Goal: Task Accomplishment & Management: Use online tool/utility

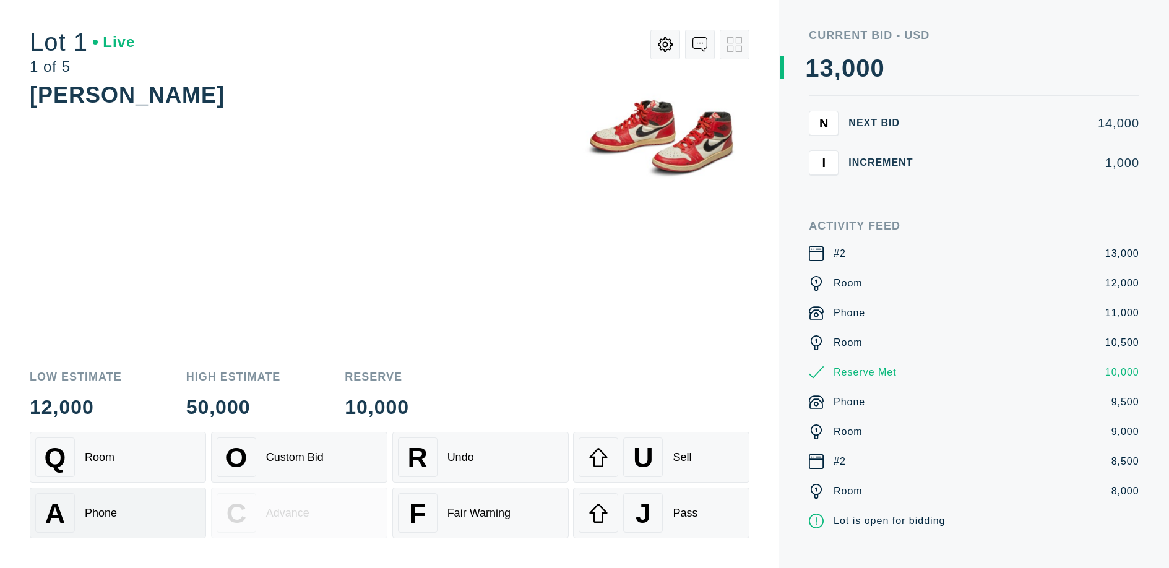
click at [118, 522] on div "A Phone" at bounding box center [117, 513] width 165 height 40
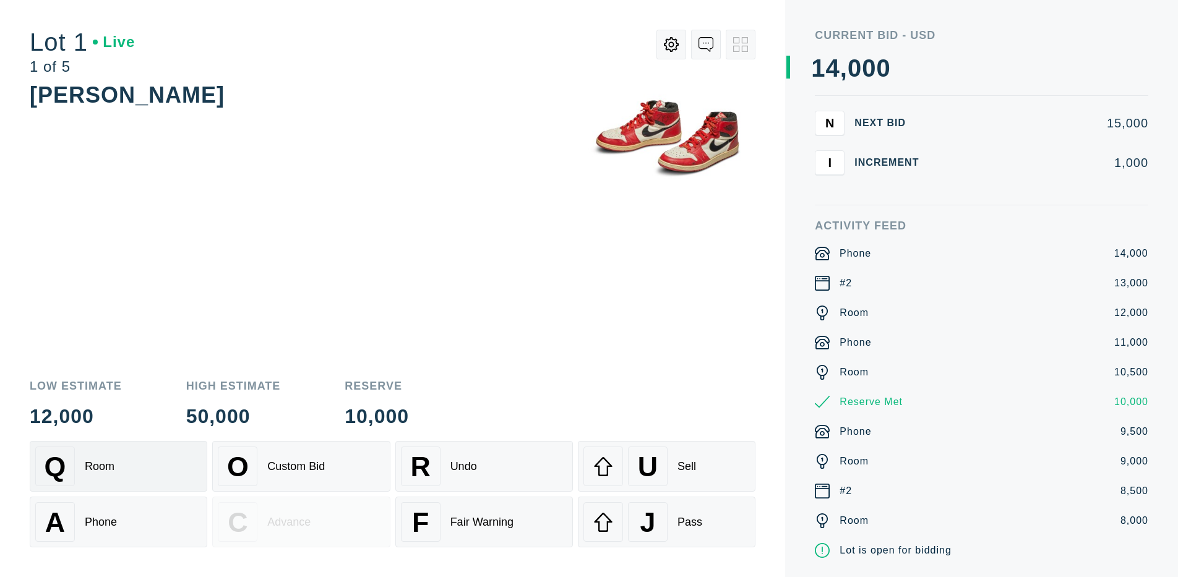
click at [118, 466] on div "Q Room" at bounding box center [118, 467] width 166 height 40
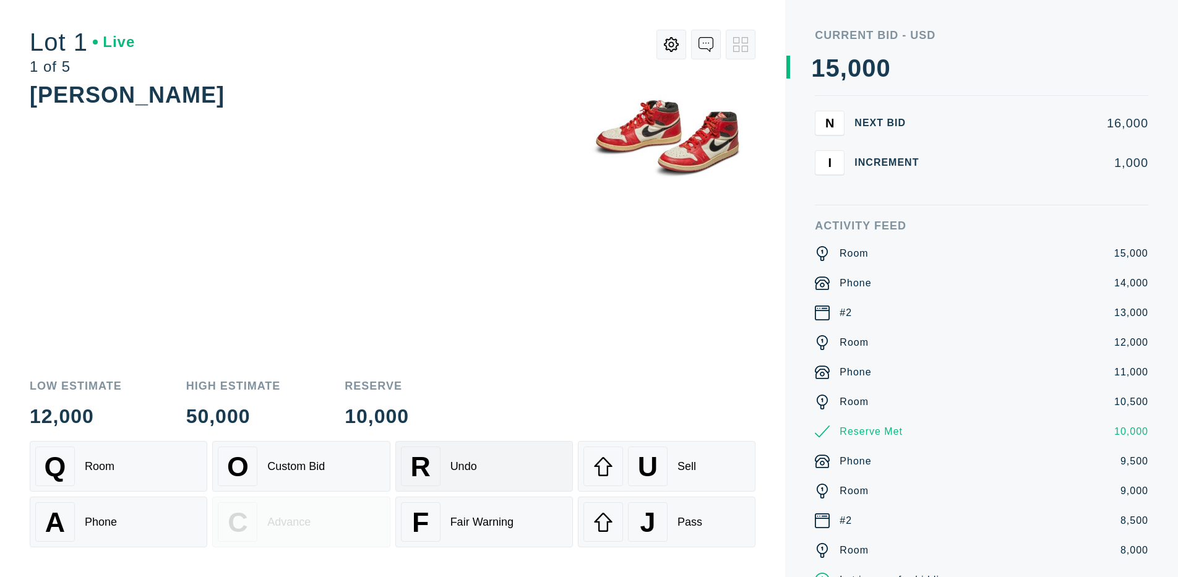
click at [484, 466] on div "R Undo" at bounding box center [484, 467] width 166 height 40
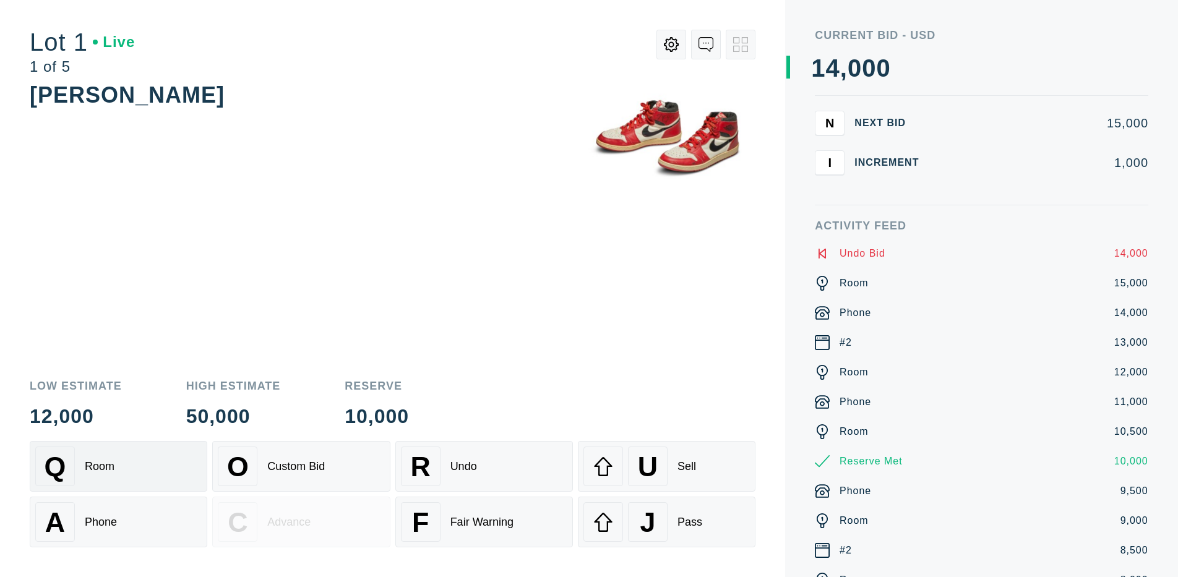
click at [118, 466] on div "Q Room" at bounding box center [118, 467] width 166 height 40
click at [118, 522] on div "A Phone" at bounding box center [118, 522] width 166 height 40
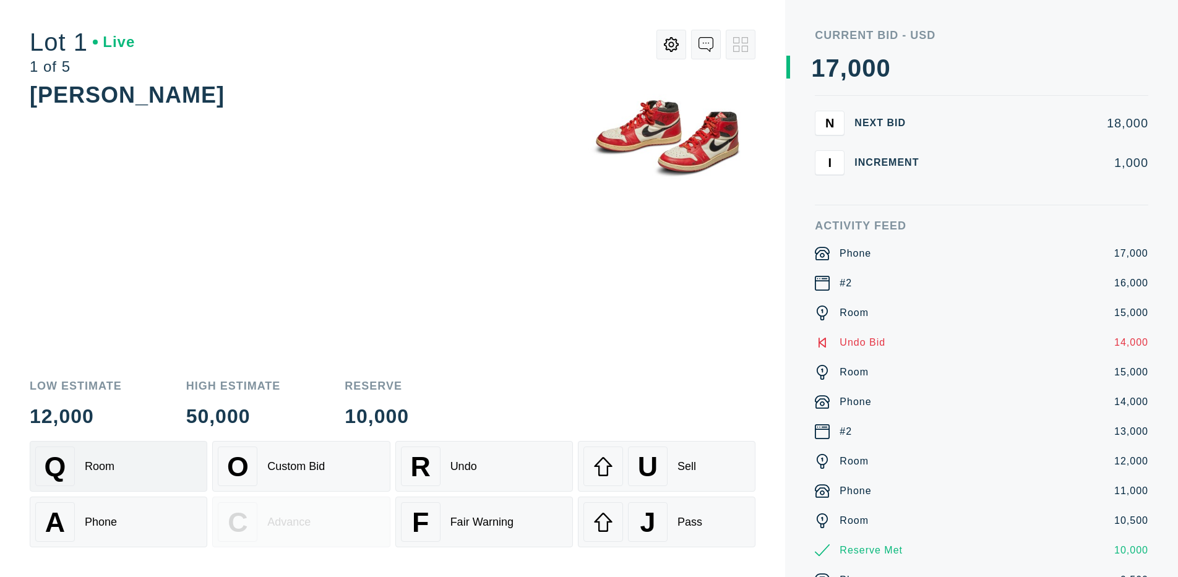
click at [118, 466] on div "Q Room" at bounding box center [118, 467] width 166 height 40
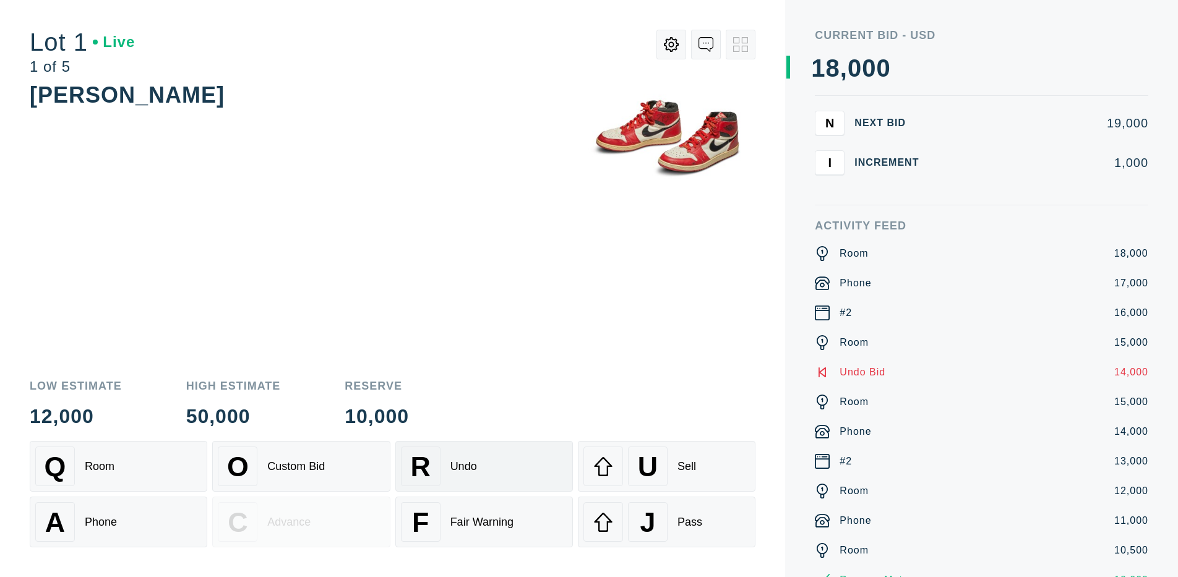
click at [484, 466] on div "R Undo" at bounding box center [484, 467] width 166 height 40
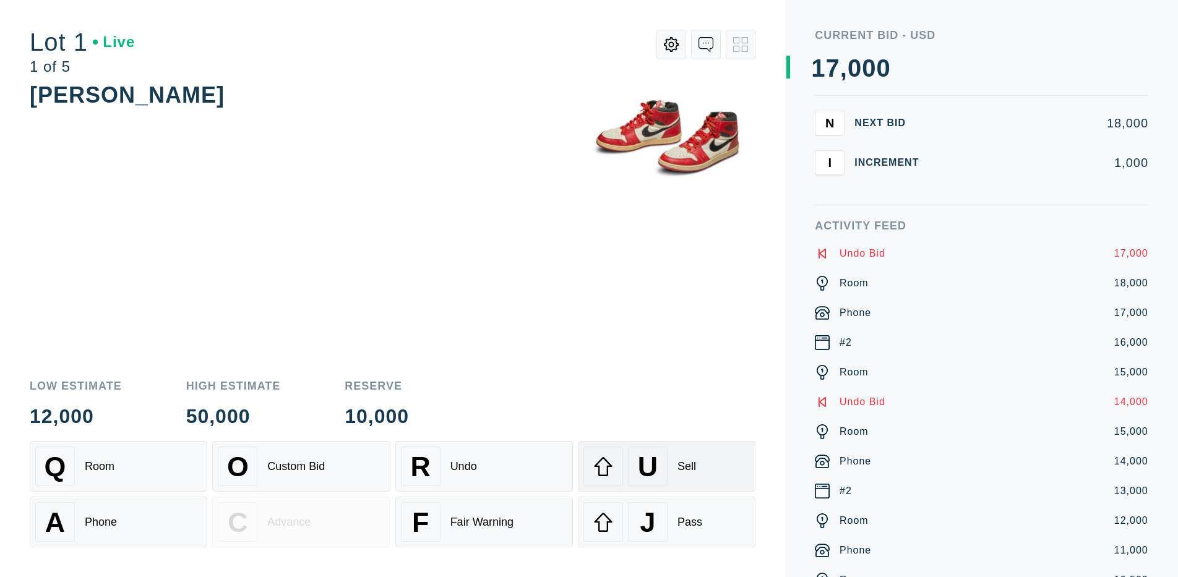
click at [666, 466] on div "U" at bounding box center [648, 467] width 40 height 40
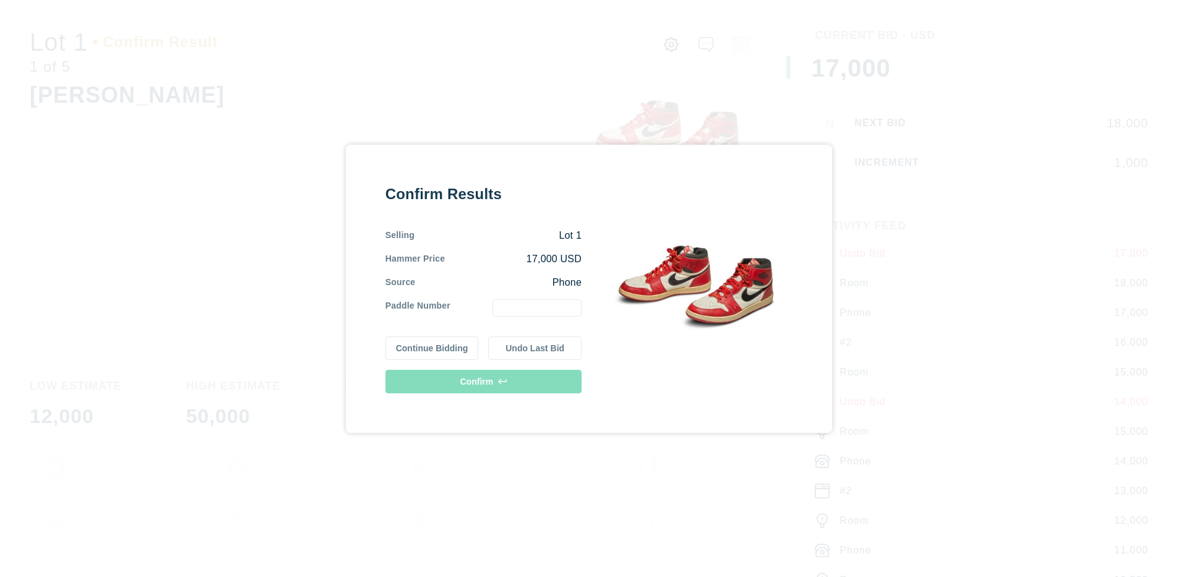
click at [432, 348] on button "Continue Bidding" at bounding box center [431, 349] width 93 height 24
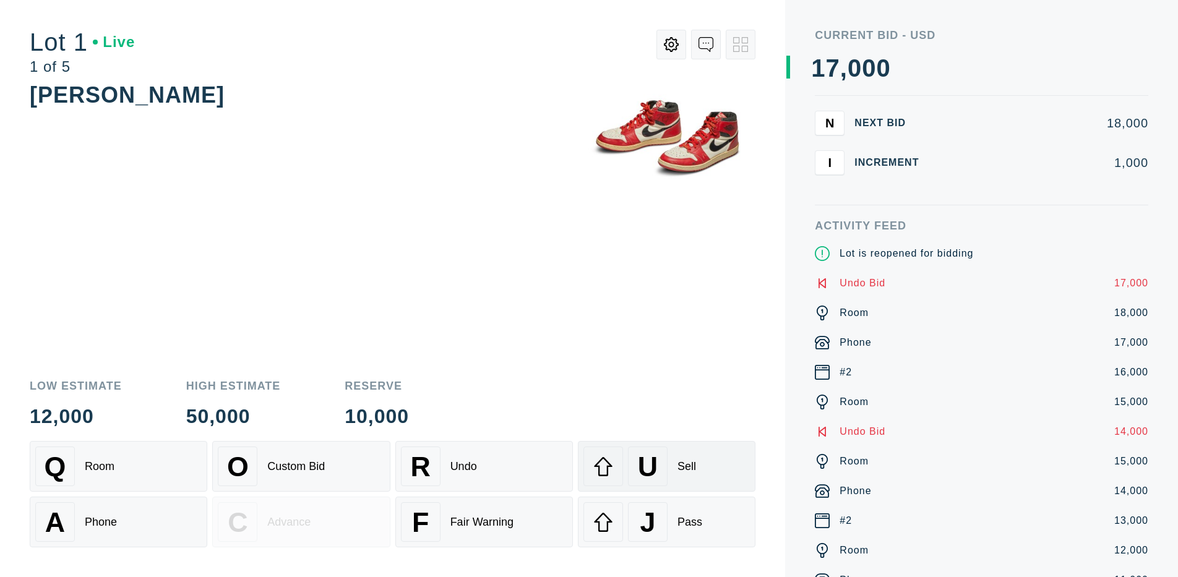
click at [666, 466] on div "U" at bounding box center [648, 467] width 40 height 40
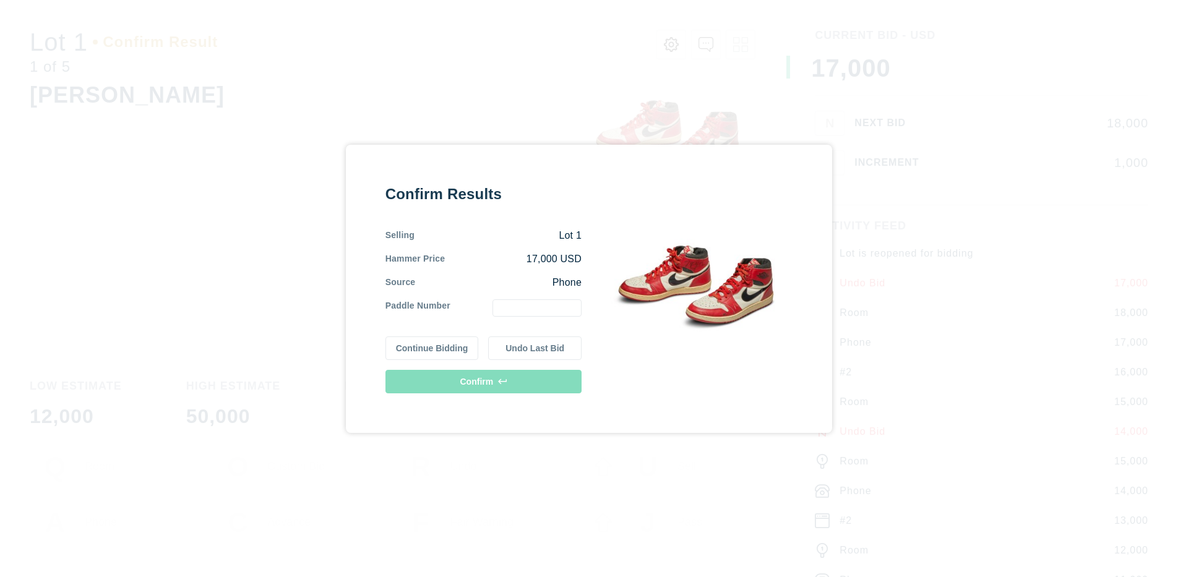
click at [535, 348] on button "Undo Last Bid" at bounding box center [534, 349] width 93 height 24
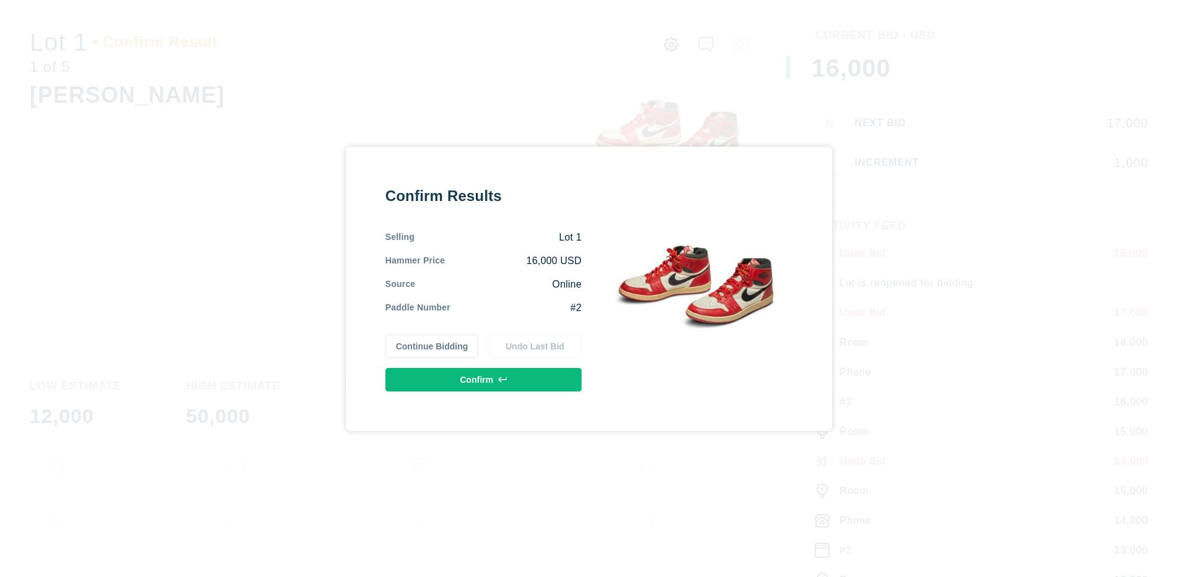
click at [432, 346] on button "Continue Bidding" at bounding box center [431, 347] width 93 height 24
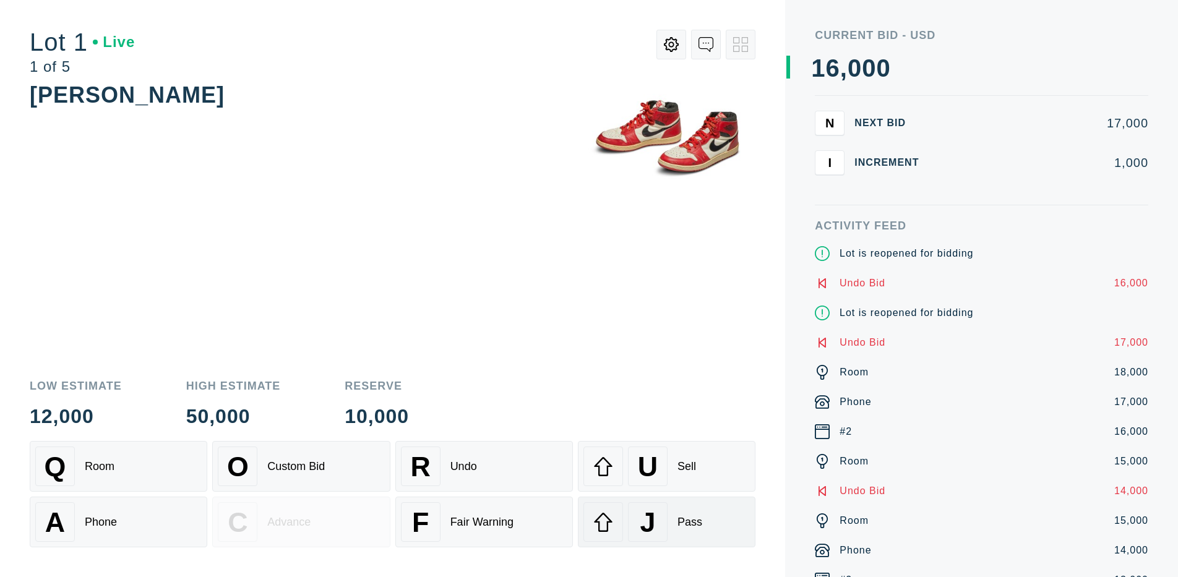
click at [666, 522] on div "J" at bounding box center [648, 522] width 40 height 40
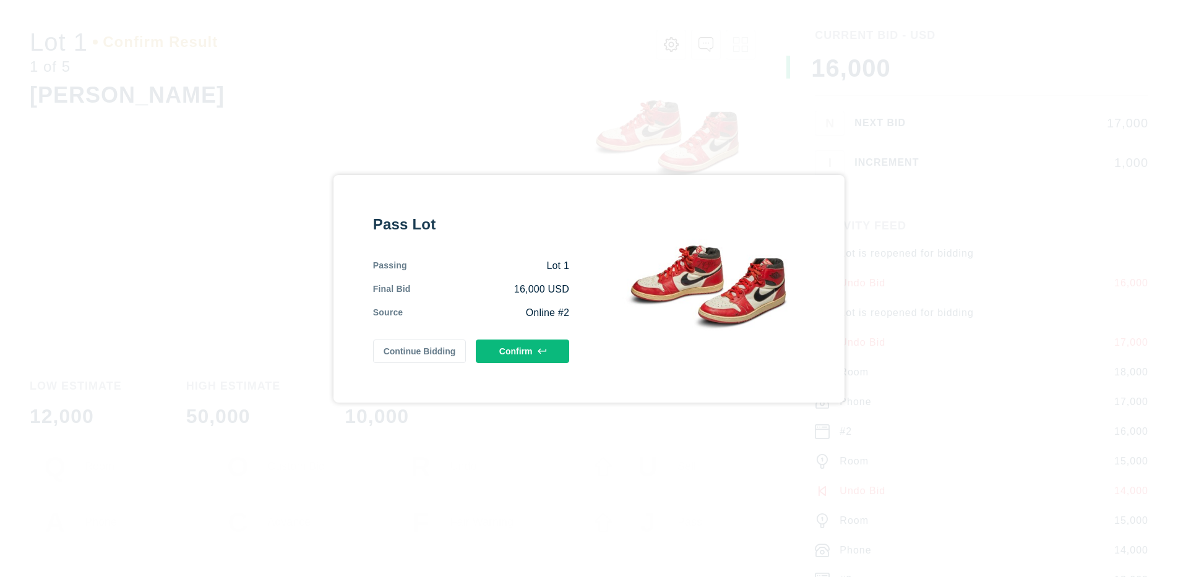
click at [522, 351] on button "Confirm" at bounding box center [522, 352] width 93 height 24
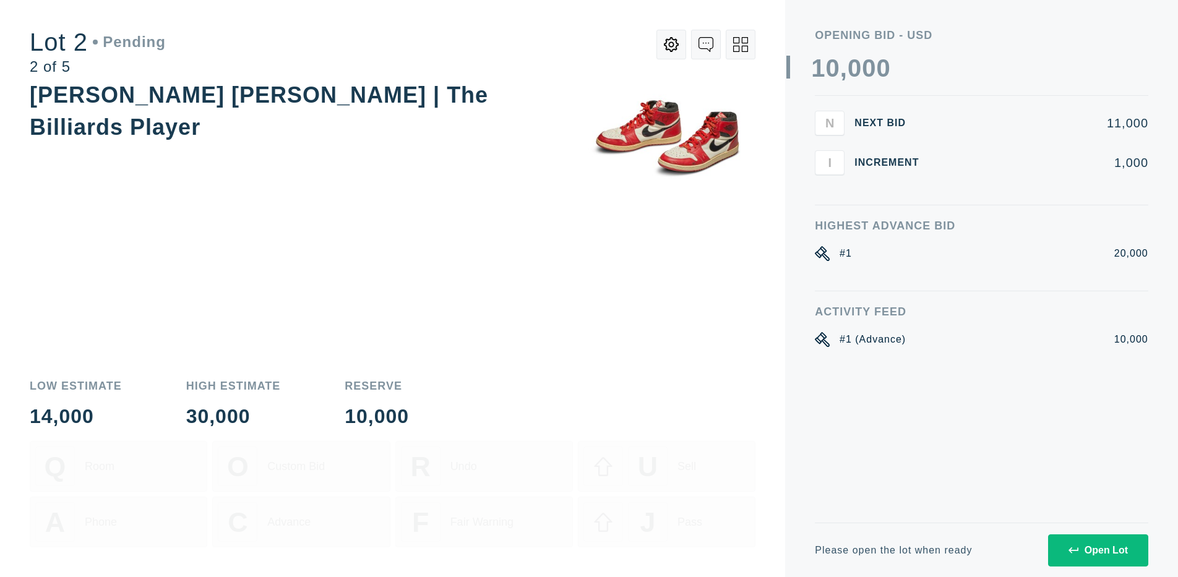
click at [1098, 550] on div "Open Lot" at bounding box center [1097, 550] width 59 height 11
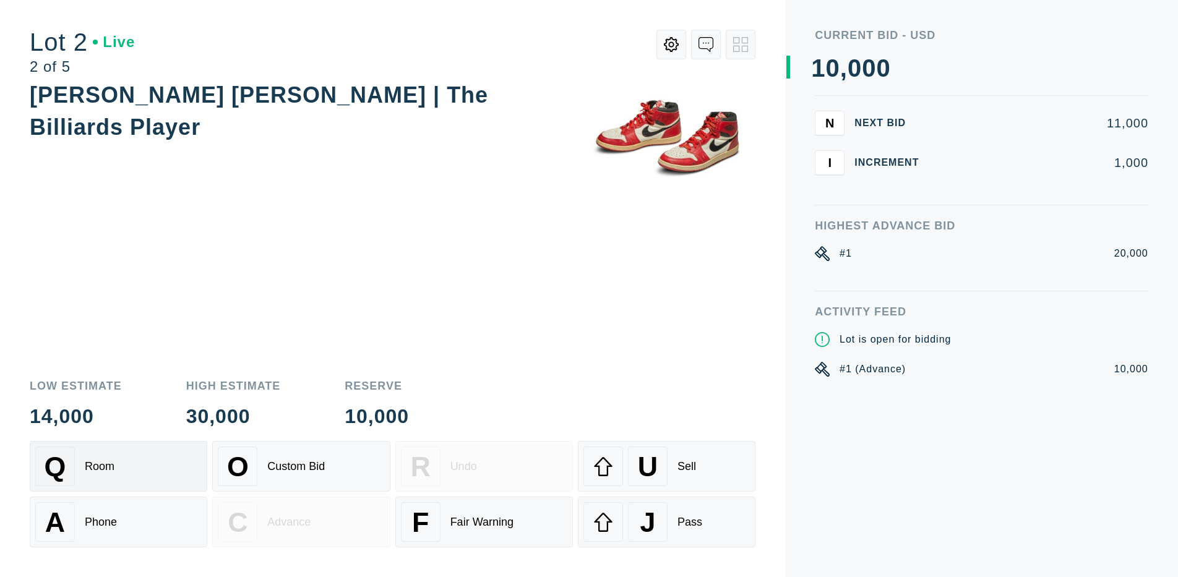
click at [118, 466] on div "Q Room" at bounding box center [118, 467] width 166 height 40
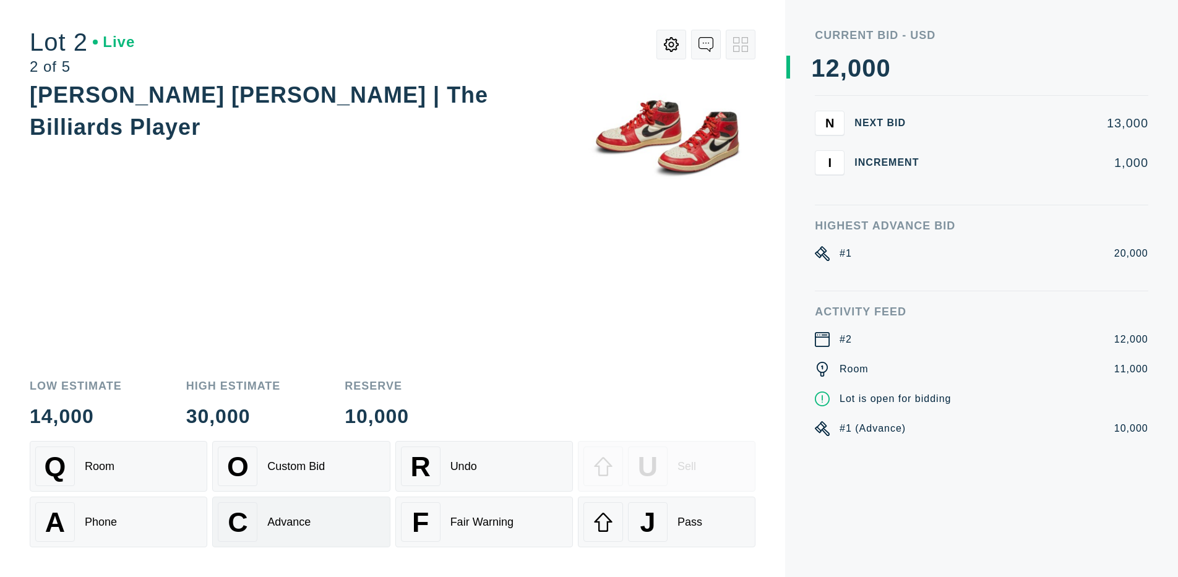
click at [301, 522] on div "Advance" at bounding box center [288, 522] width 43 height 13
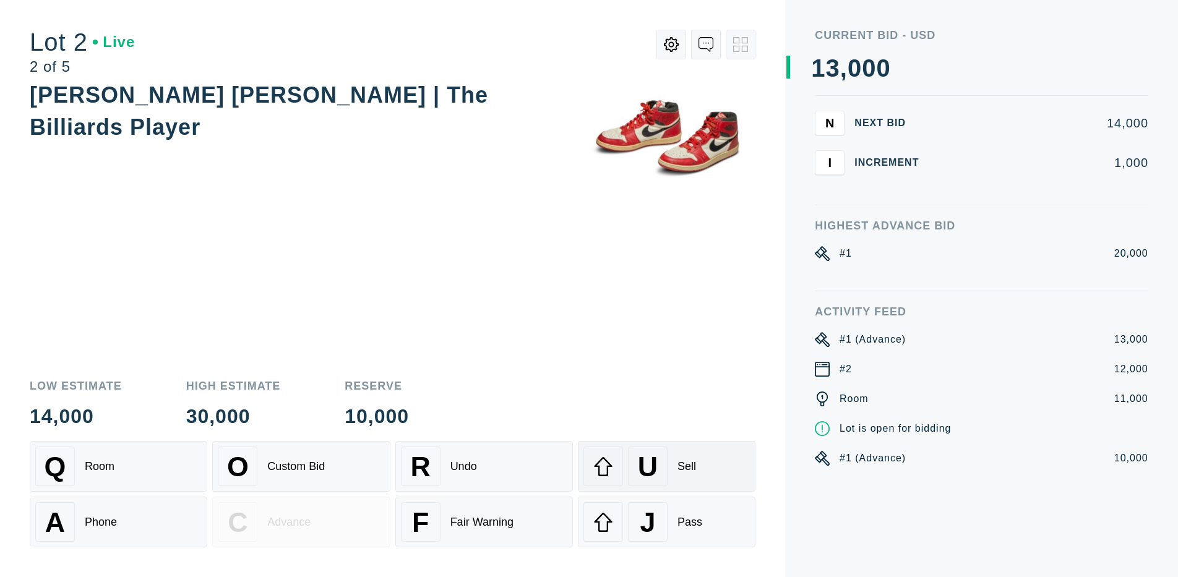
click at [666, 466] on div "U" at bounding box center [648, 467] width 40 height 40
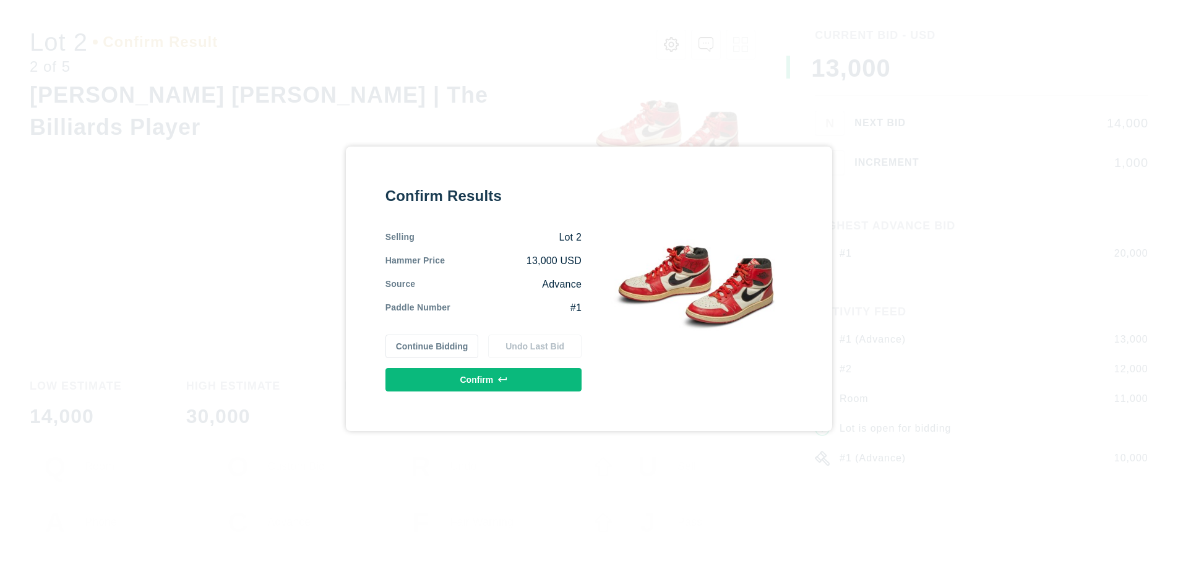
click at [483, 379] on button "Confirm" at bounding box center [483, 380] width 196 height 24
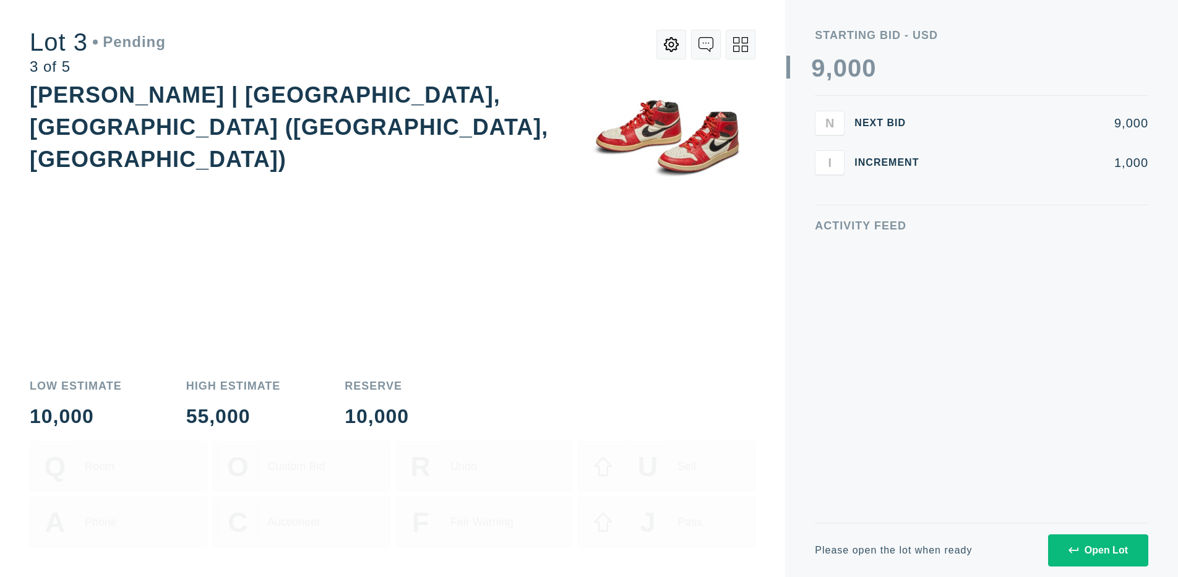
click at [1098, 550] on div "Open Lot" at bounding box center [1097, 550] width 59 height 11
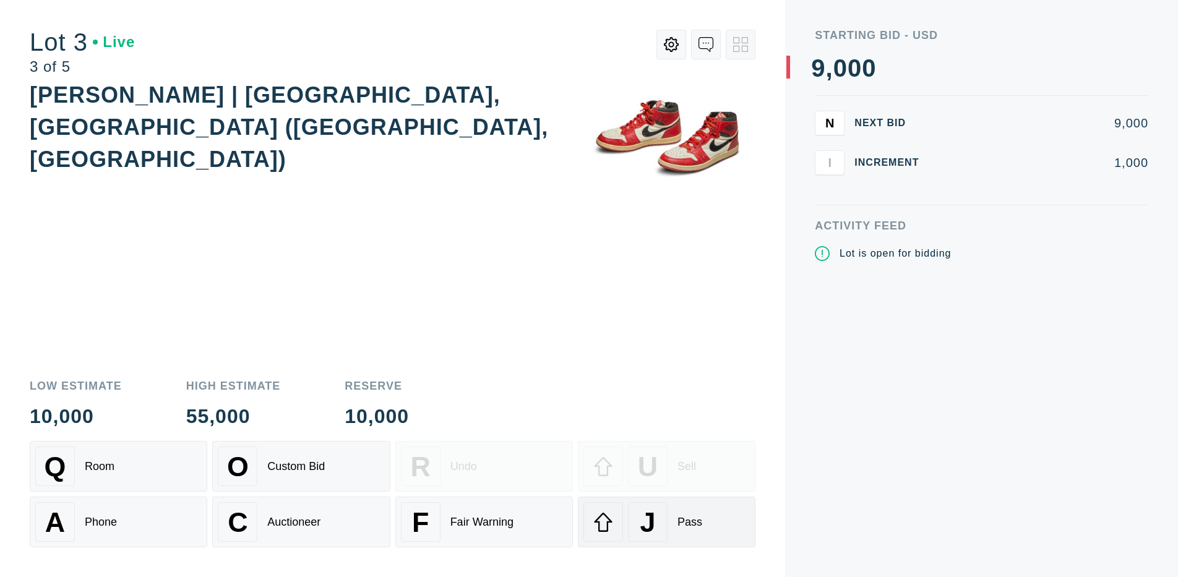
click at [666, 522] on div "J" at bounding box center [648, 522] width 40 height 40
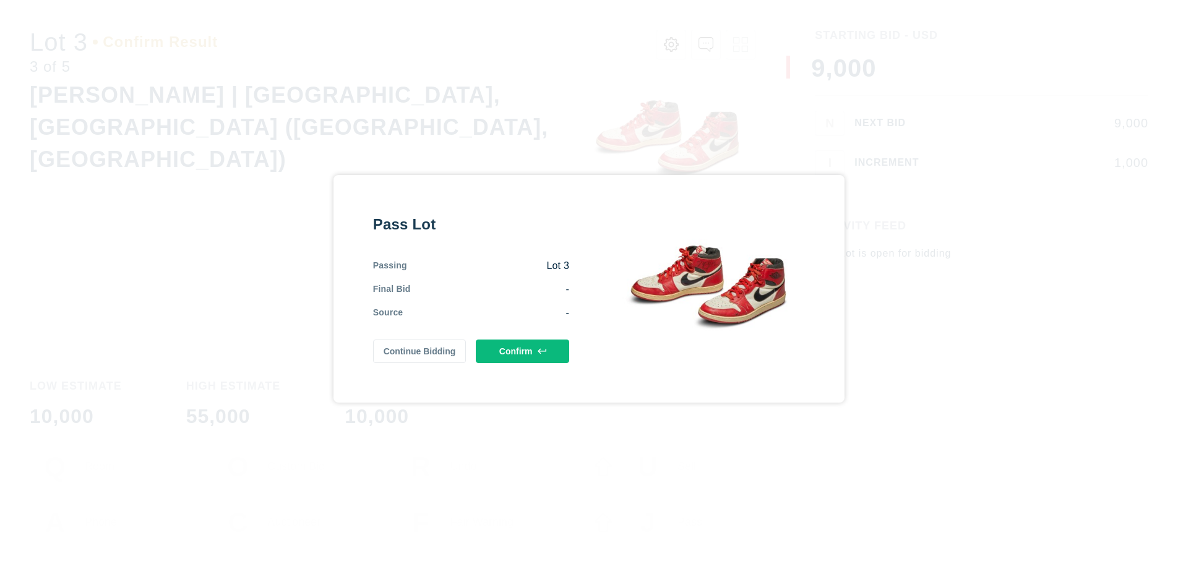
click at [522, 351] on button "Confirm" at bounding box center [522, 352] width 93 height 24
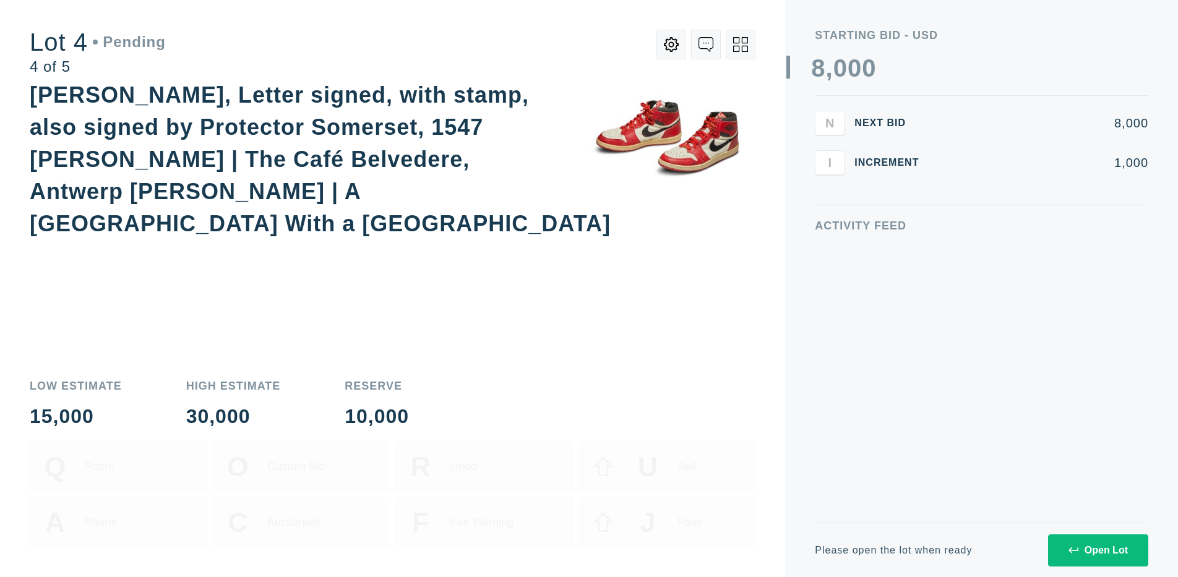
click at [1098, 550] on div "Open Lot" at bounding box center [1097, 550] width 59 height 11
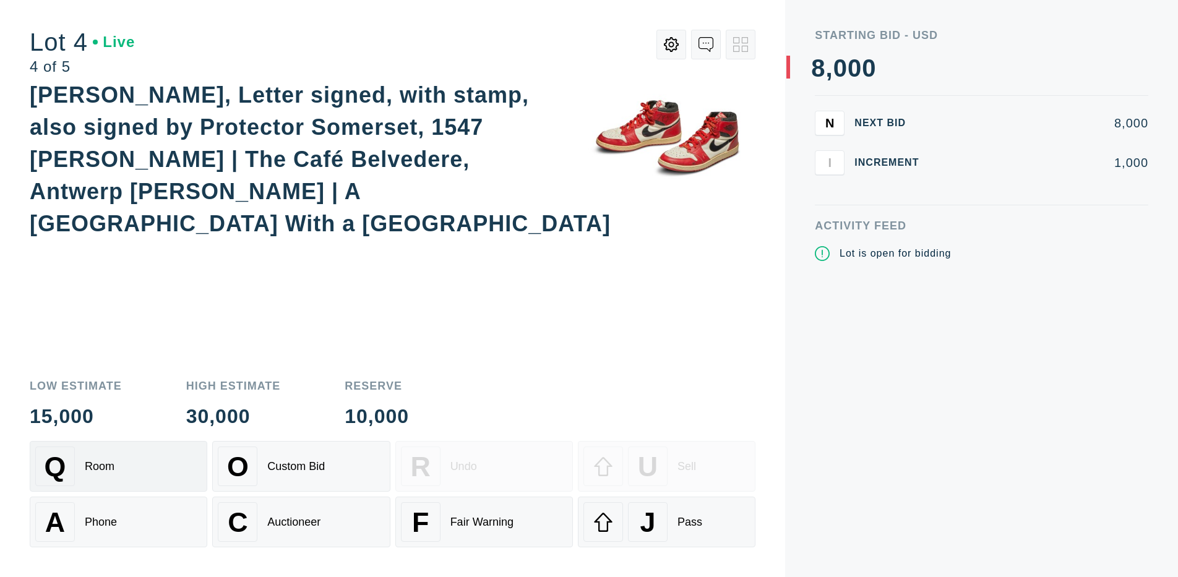
click at [118, 466] on div "Q Room" at bounding box center [118, 467] width 166 height 40
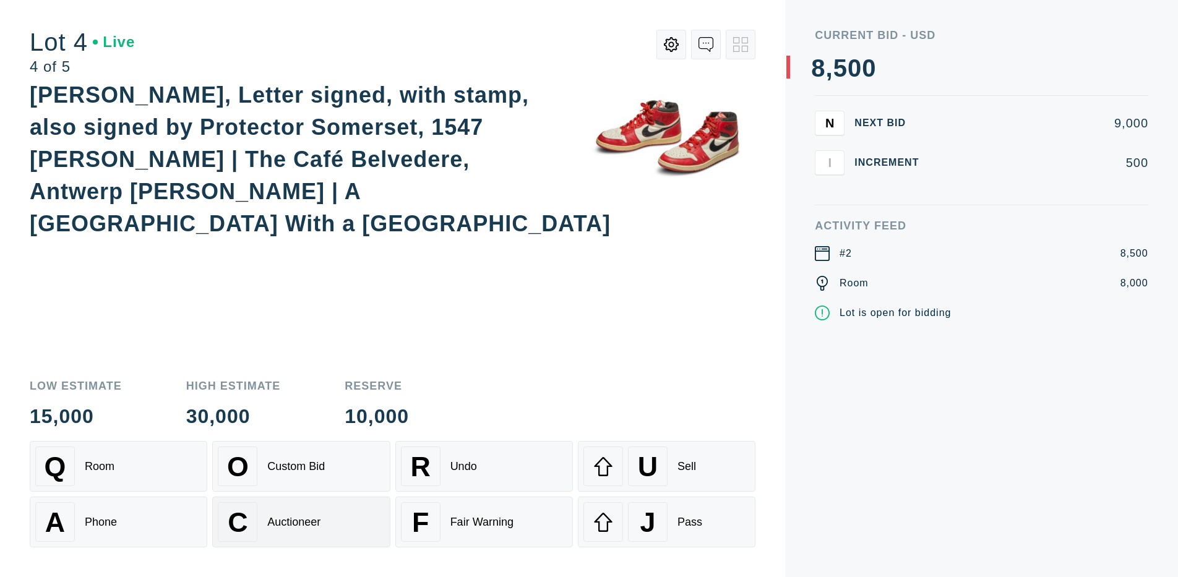
click at [301, 522] on div "Auctioneer" at bounding box center [293, 522] width 53 height 13
click at [666, 522] on div "J" at bounding box center [648, 522] width 40 height 40
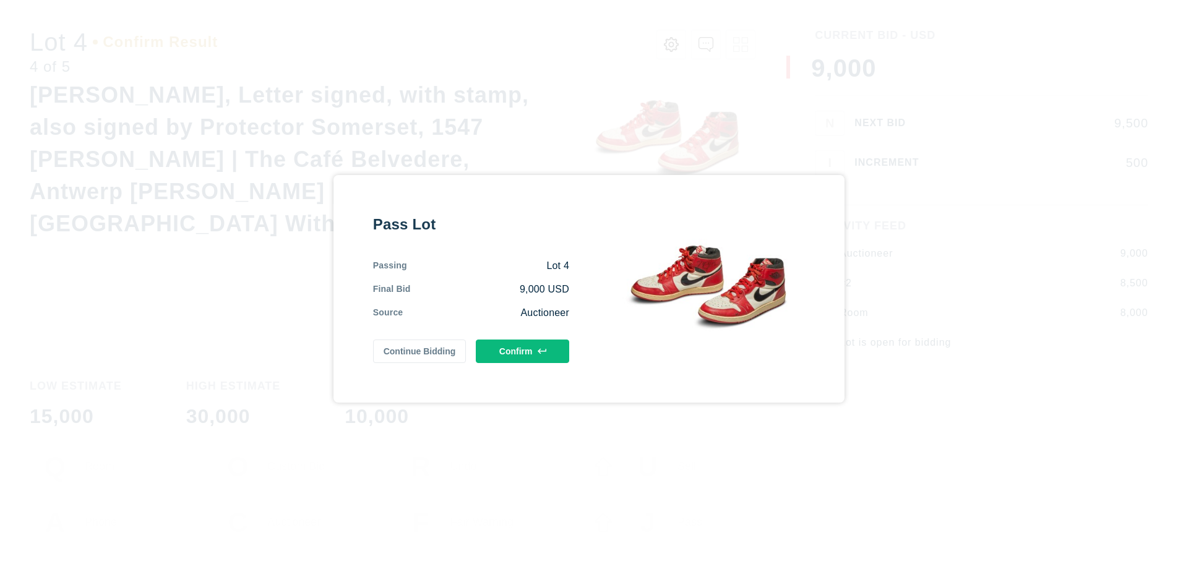
click at [522, 351] on button "Confirm" at bounding box center [522, 352] width 93 height 24
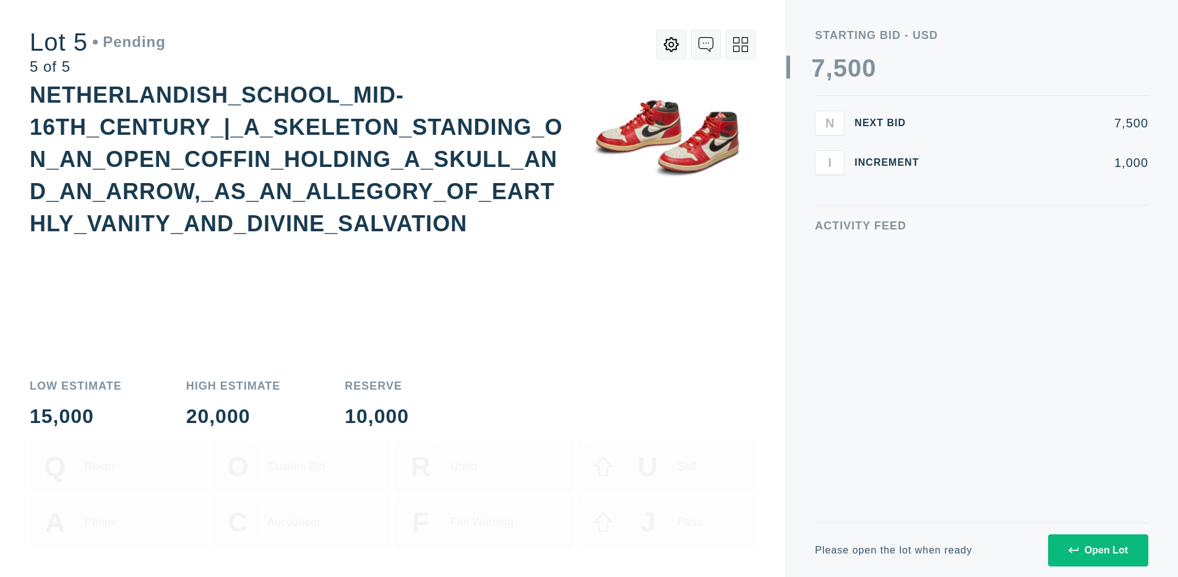
click at [1098, 550] on div "Open Lot" at bounding box center [1097, 550] width 59 height 11
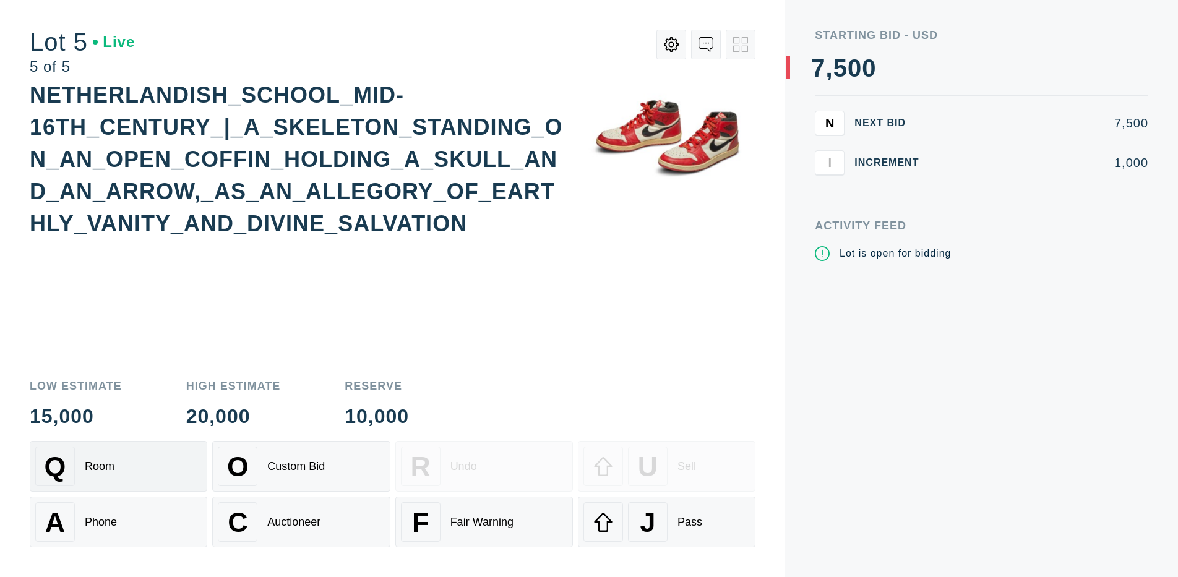
click at [118, 466] on div "Q Room" at bounding box center [118, 467] width 166 height 40
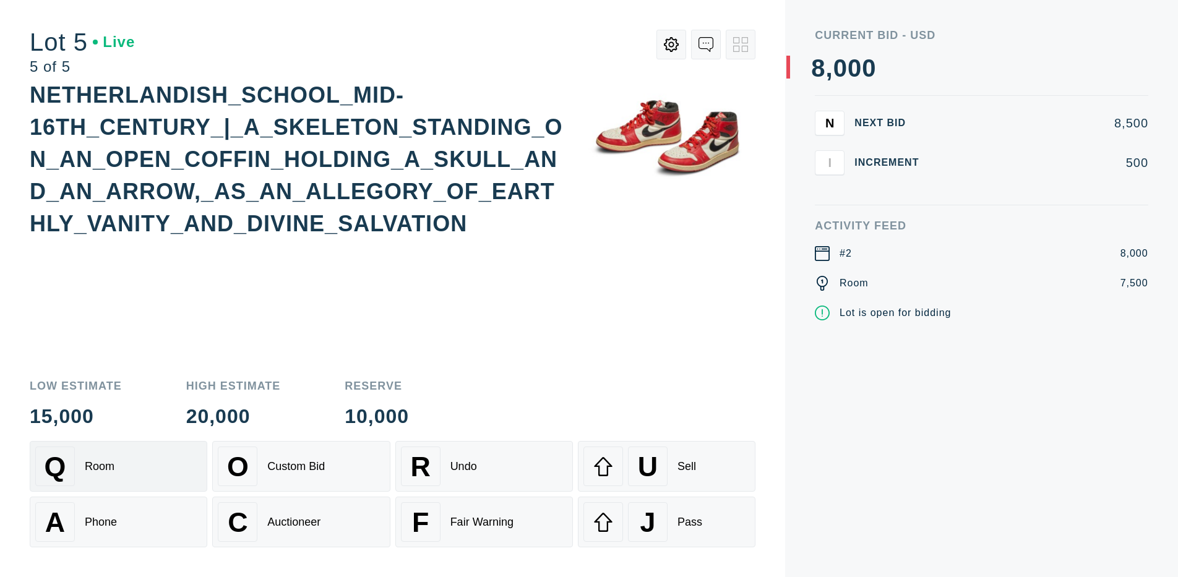
click at [118, 466] on div "Q Room" at bounding box center [118, 467] width 166 height 40
click at [666, 466] on div "U" at bounding box center [648, 467] width 40 height 40
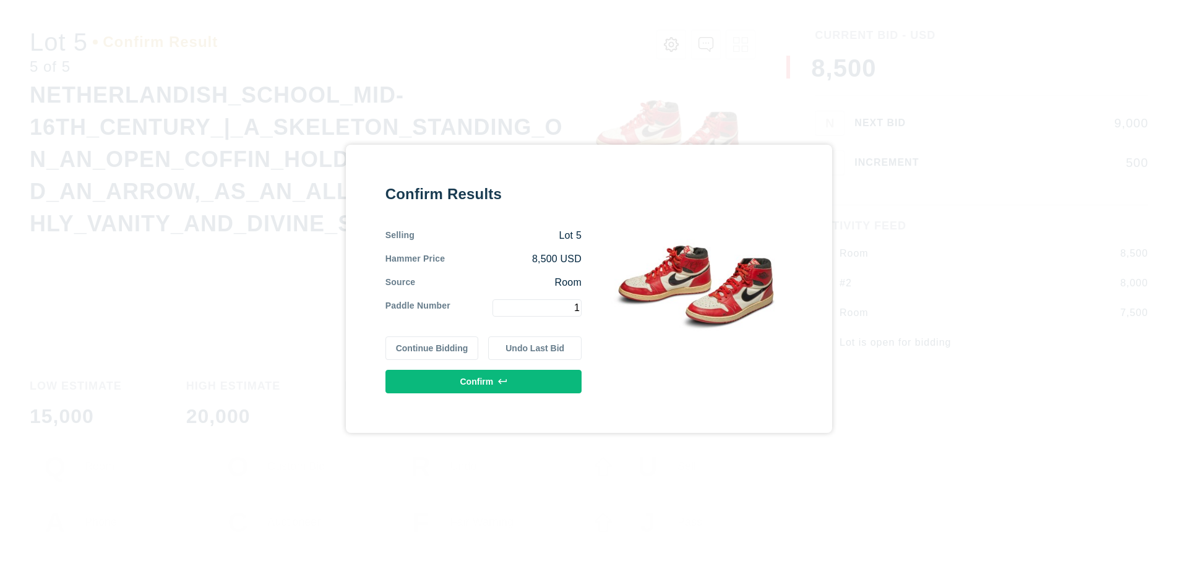
type input "1"
click at [483, 381] on button "Confirm" at bounding box center [483, 382] width 196 height 24
